Goal: Transaction & Acquisition: Download file/media

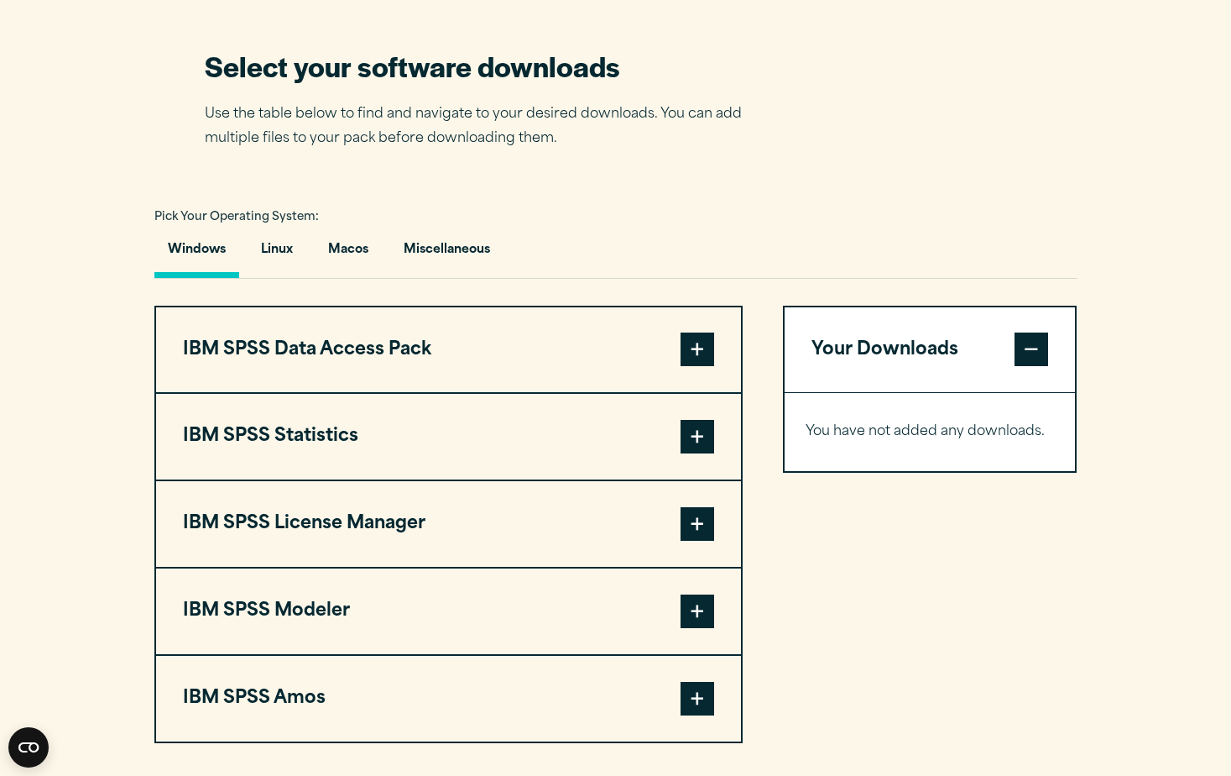
scroll to position [1175, 0]
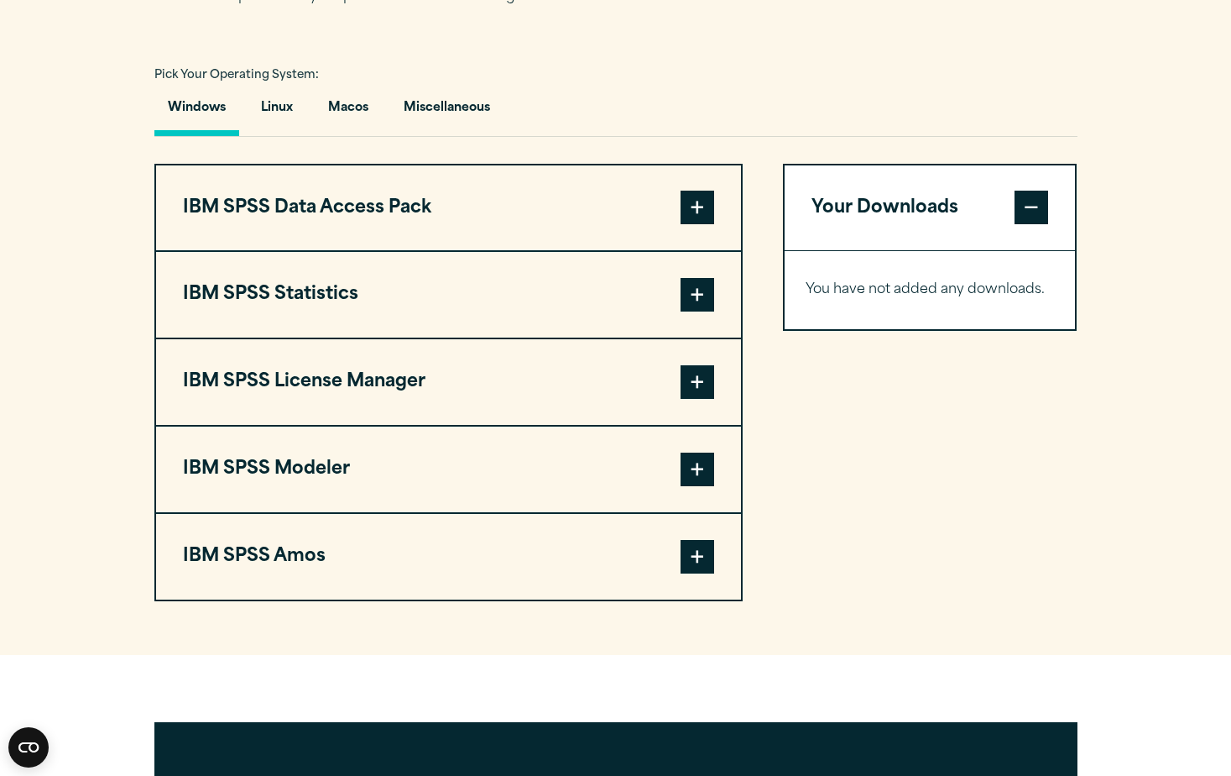
click at [697, 295] on span at bounding box center [698, 295] width 34 height 34
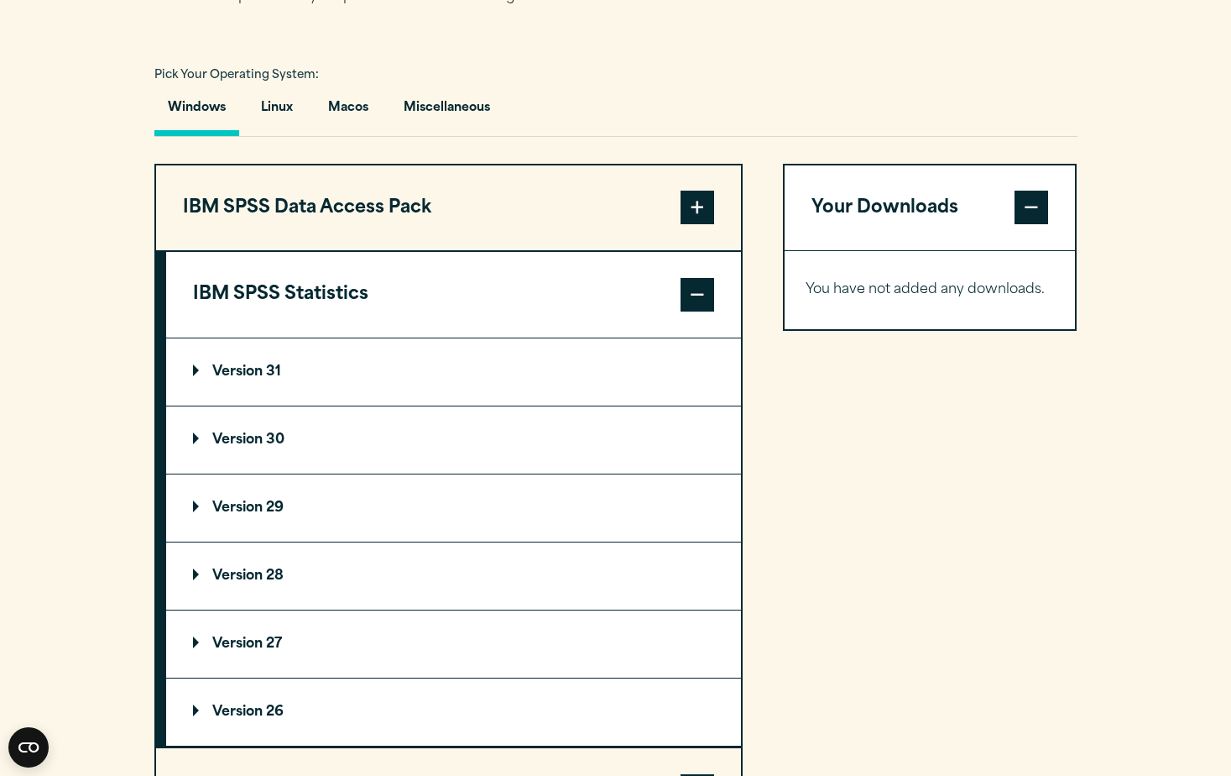
click at [232, 574] on p "Version 28" at bounding box center [238, 575] width 91 height 13
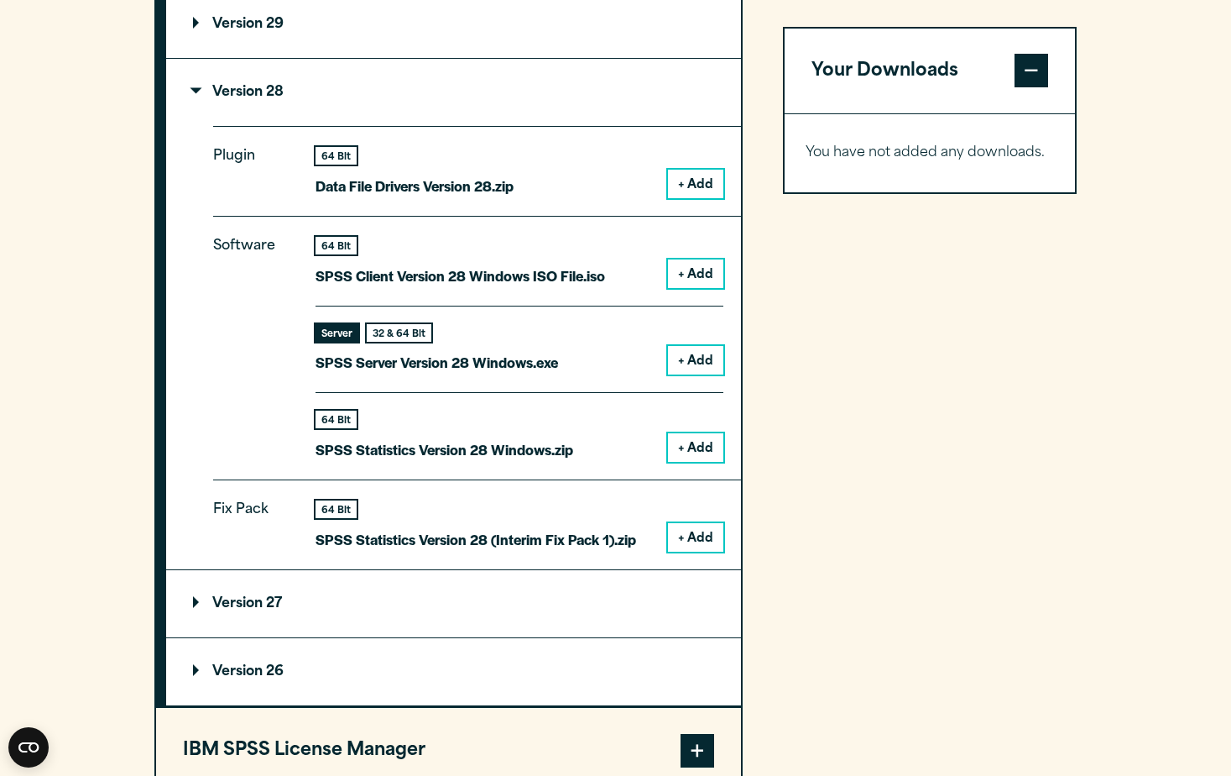
scroll to position [1679, 0]
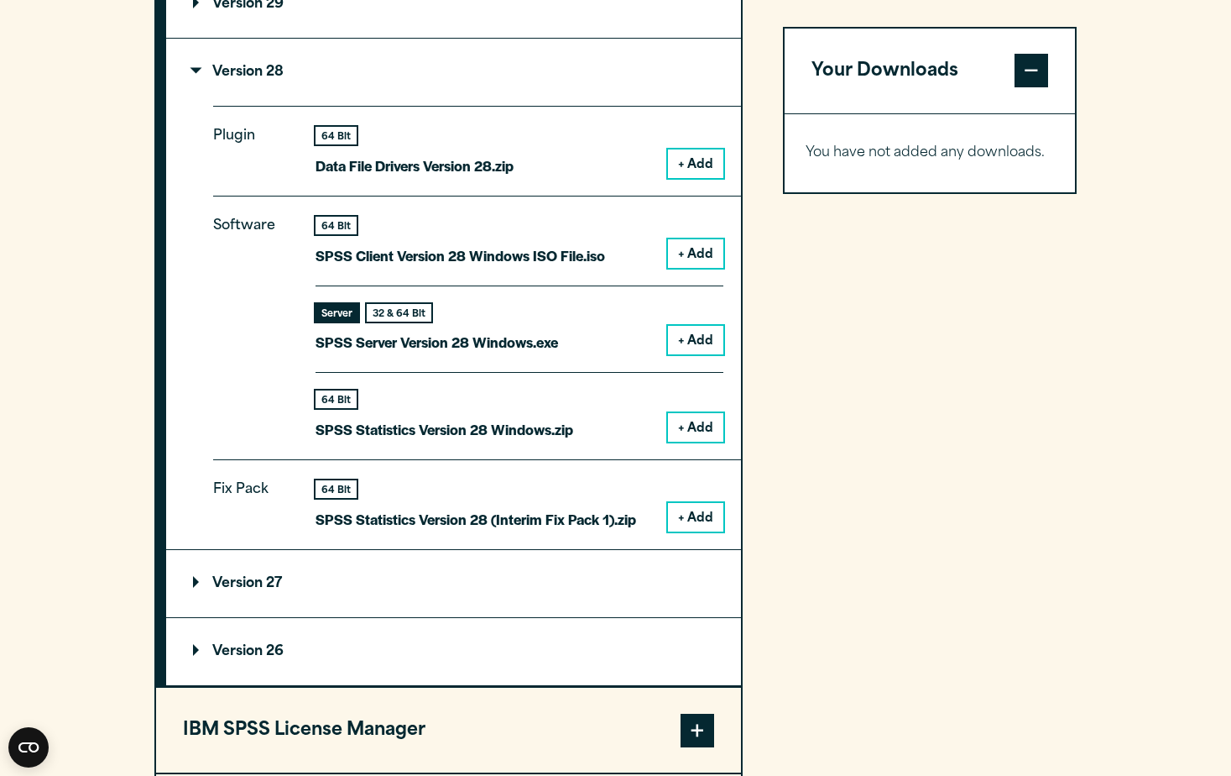
click at [692, 428] on button "+ Add" at bounding box center [695, 427] width 55 height 29
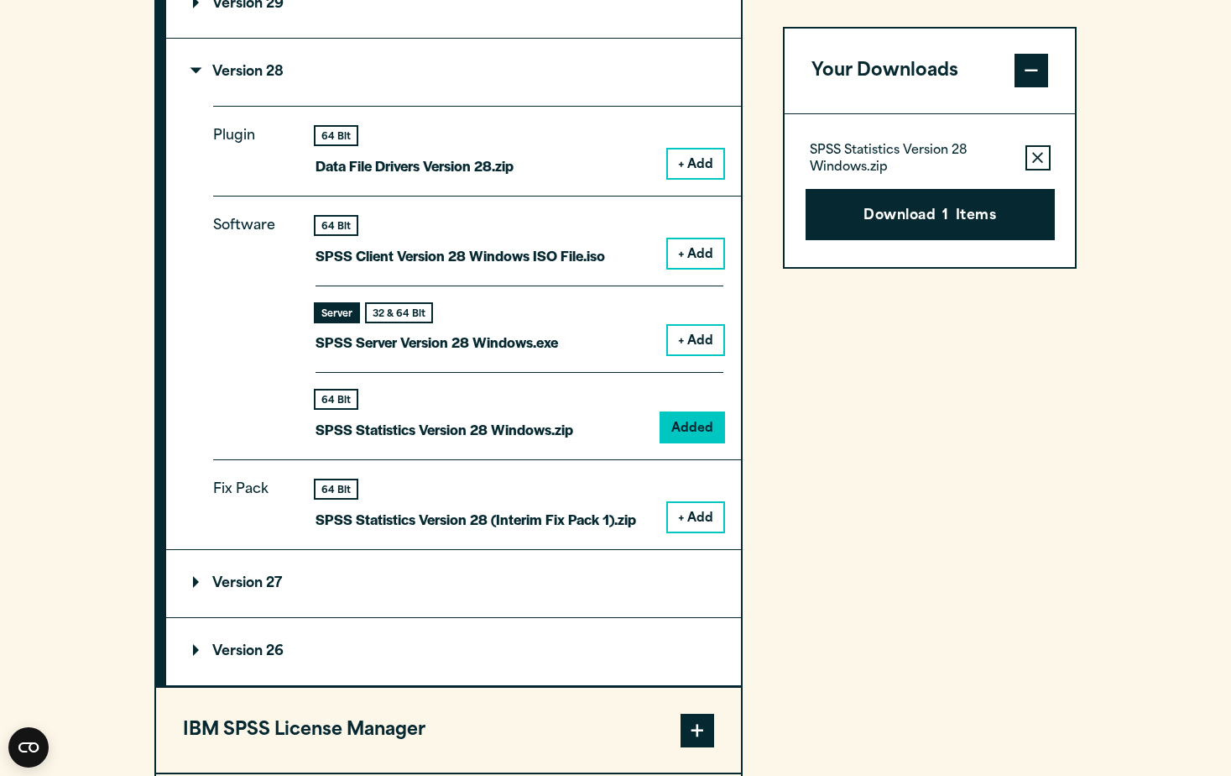
click at [697, 518] on button "+ Add" at bounding box center [695, 517] width 55 height 29
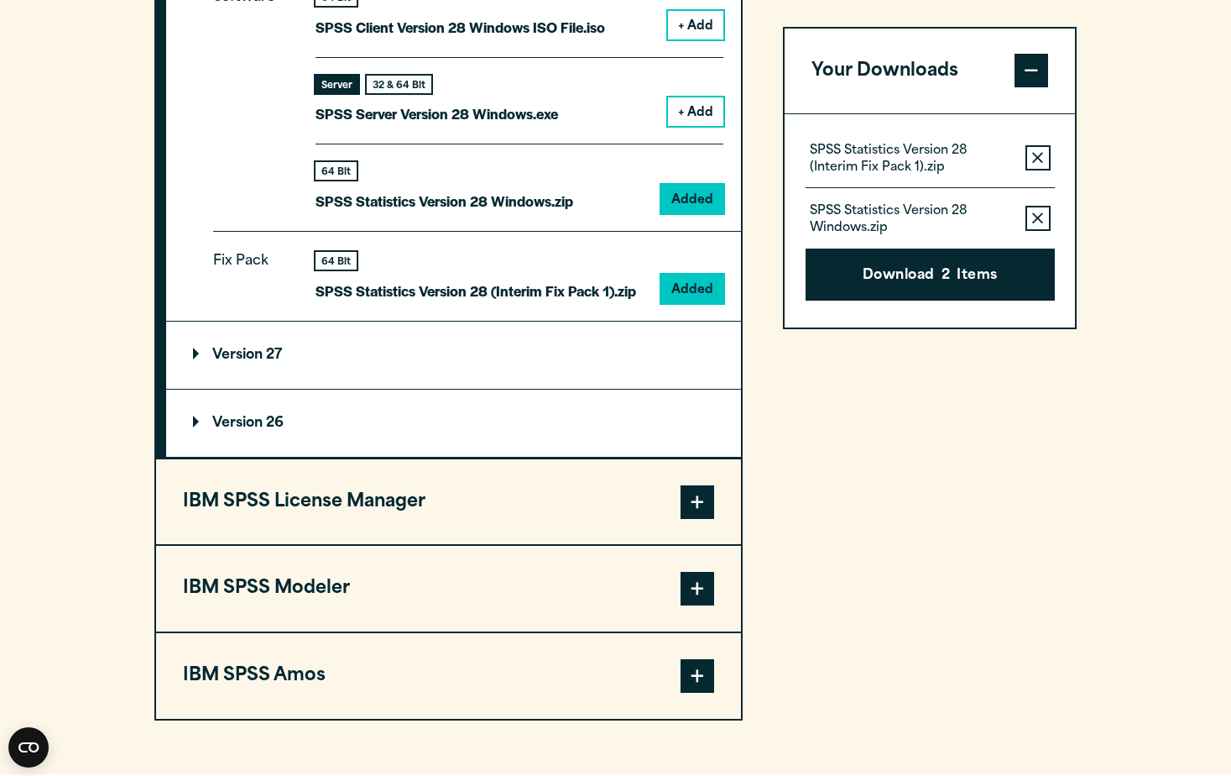
scroll to position [1930, 0]
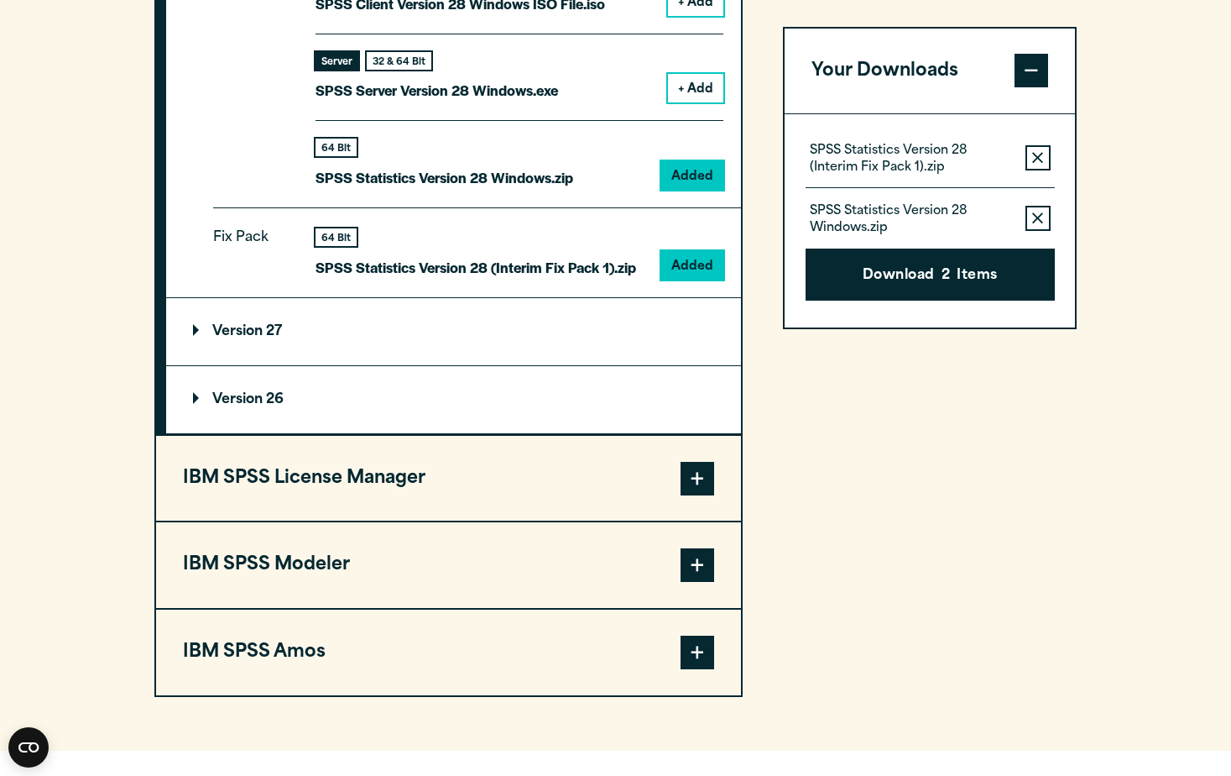
click at [702, 482] on span at bounding box center [698, 479] width 34 height 34
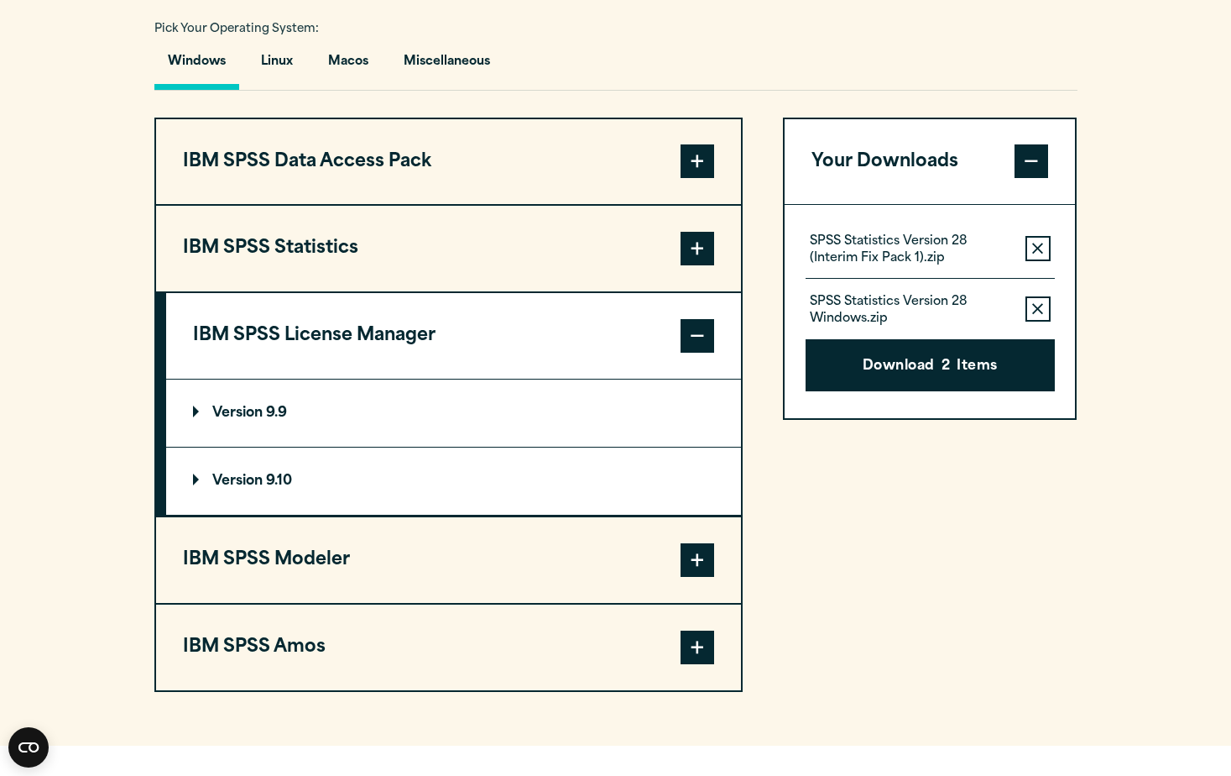
scroll to position [1220, 0]
click at [268, 481] on p "Version 9.10" at bounding box center [242, 481] width 99 height 13
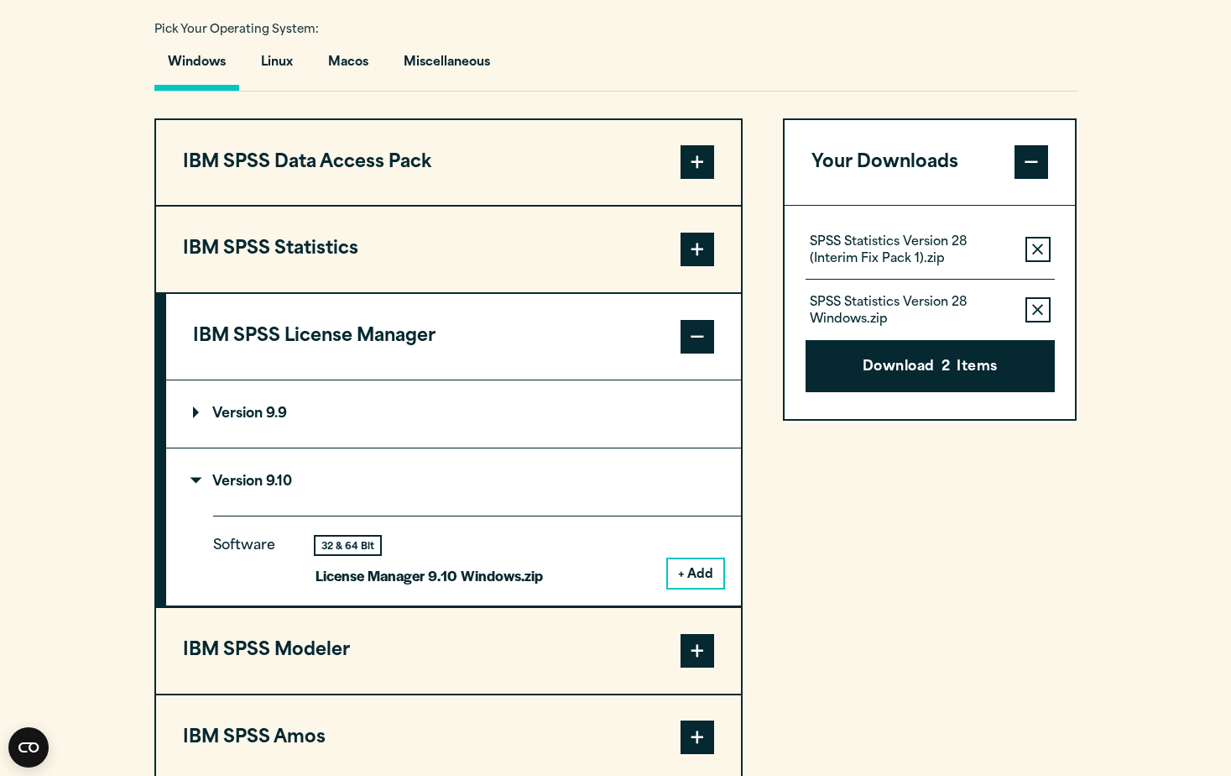
click at [700, 576] on button "+ Add" at bounding box center [695, 573] width 55 height 29
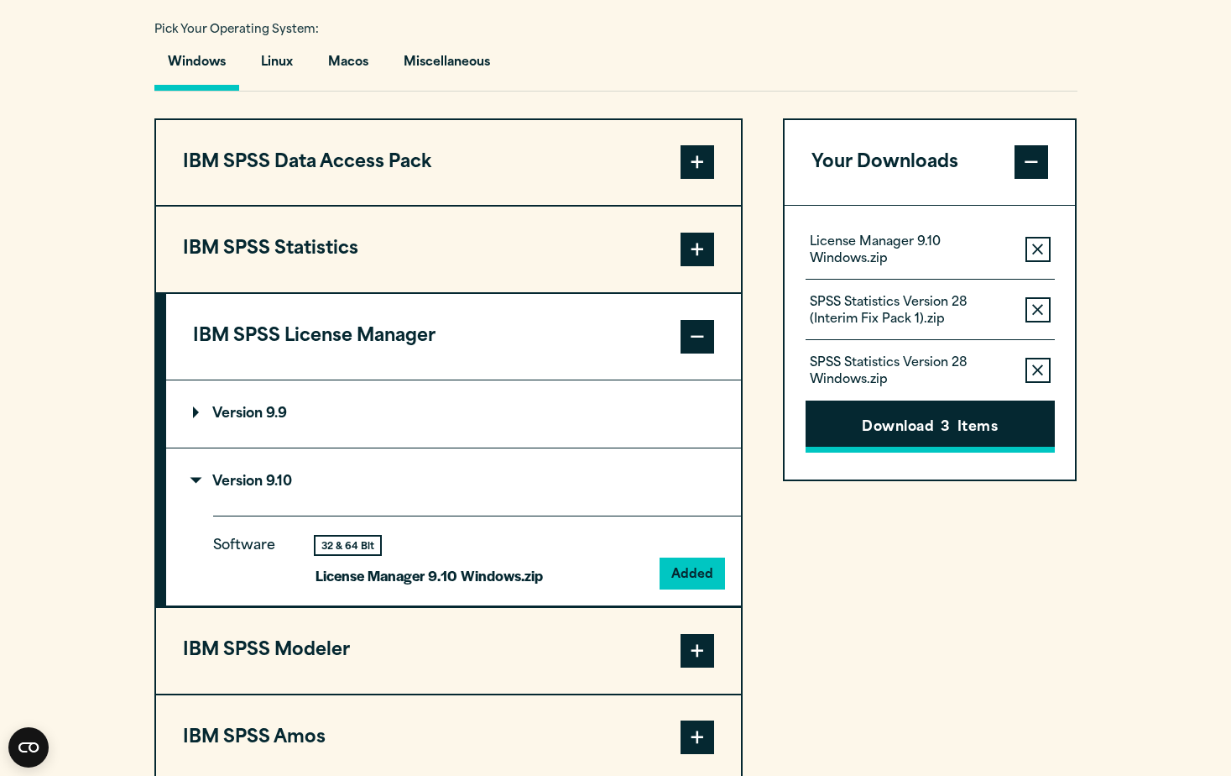
click at [948, 436] on span "3" at bounding box center [945, 428] width 9 height 22
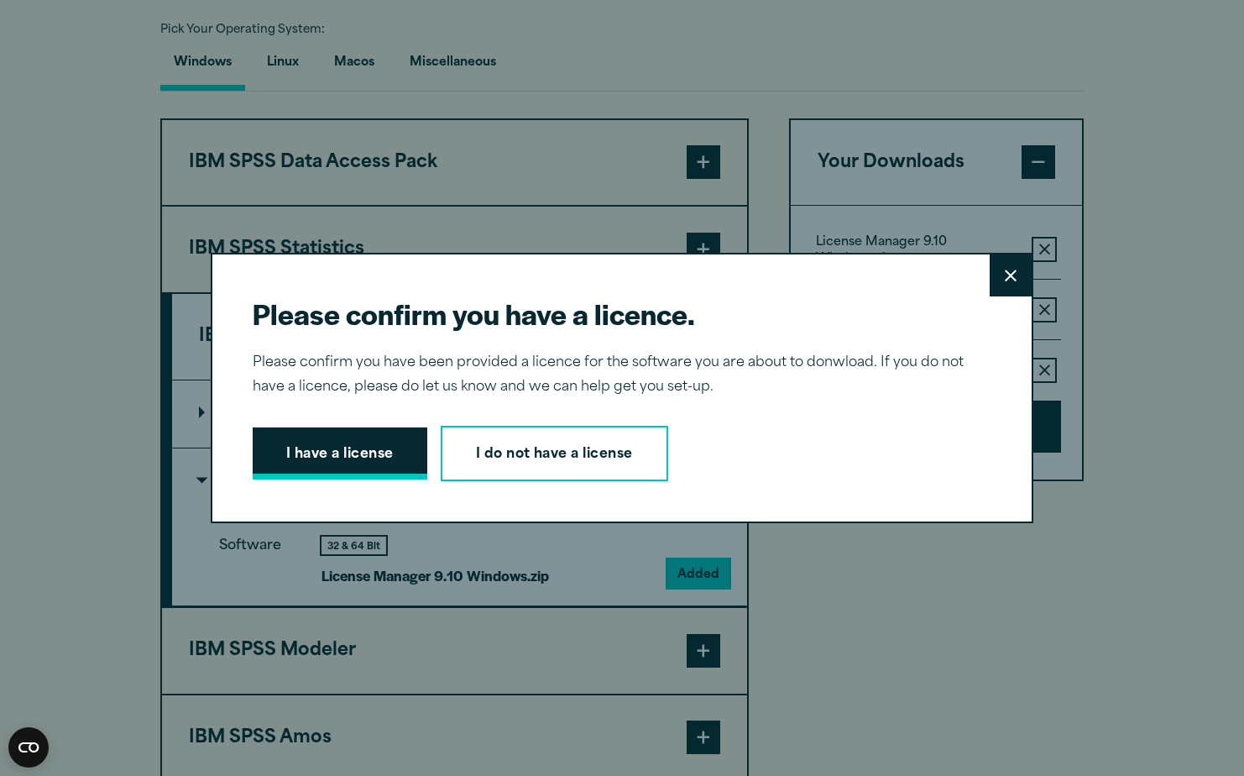
click at [351, 455] on button "I have a license" at bounding box center [340, 453] width 175 height 52
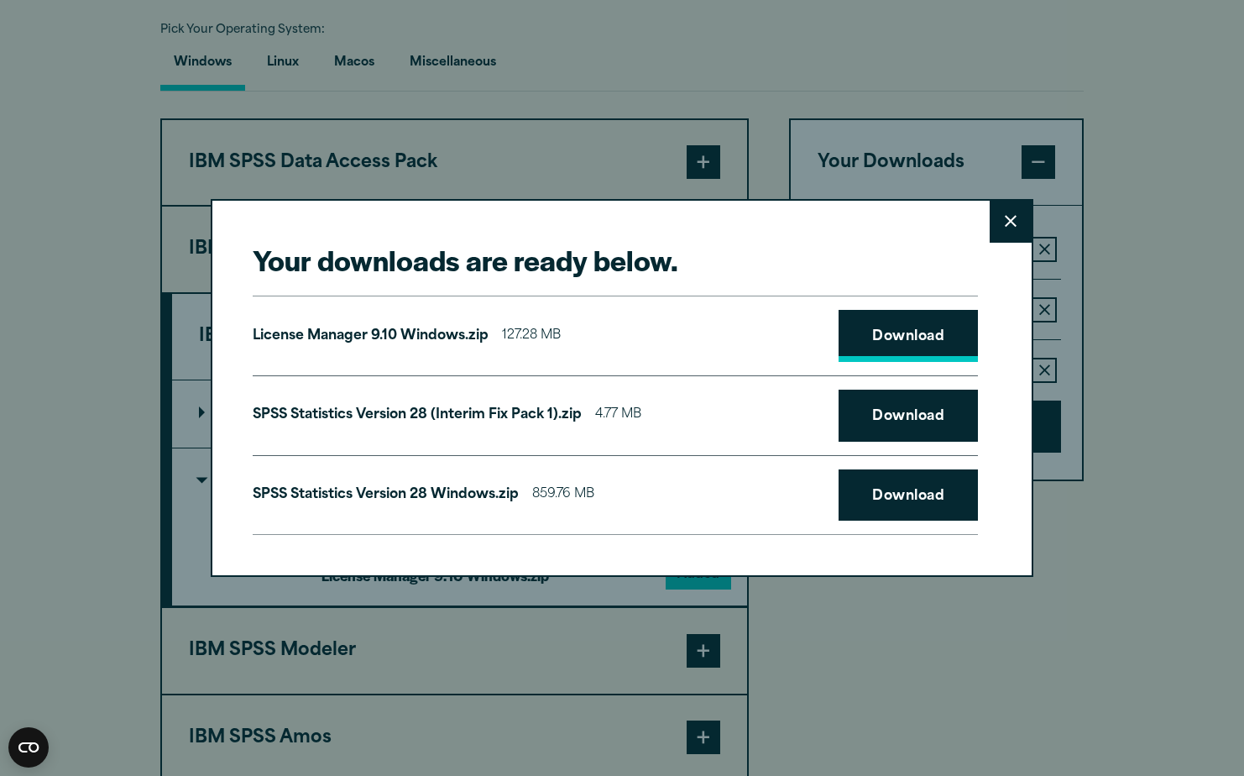
click at [916, 340] on link "Download" at bounding box center [907, 336] width 139 height 52
click at [913, 417] on link "Download" at bounding box center [907, 415] width 139 height 52
click at [915, 493] on link "Download" at bounding box center [907, 495] width 139 height 52
drag, startPoint x: 1005, startPoint y: 230, endPoint x: 1016, endPoint y: 148, distance: 83.1
click at [1005, 230] on button "Close" at bounding box center [1011, 222] width 42 height 42
